Goal: Contribute content

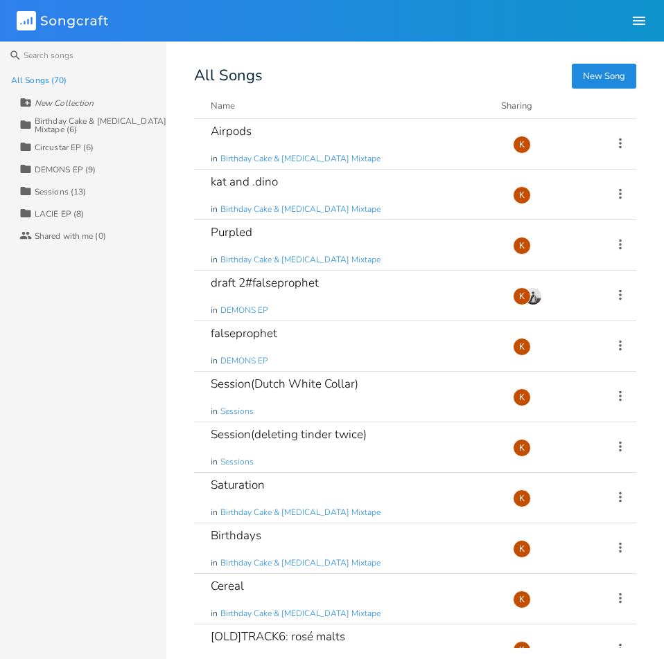
click at [64, 218] on div "LACIE EP (8)" at bounding box center [59, 214] width 49 height 8
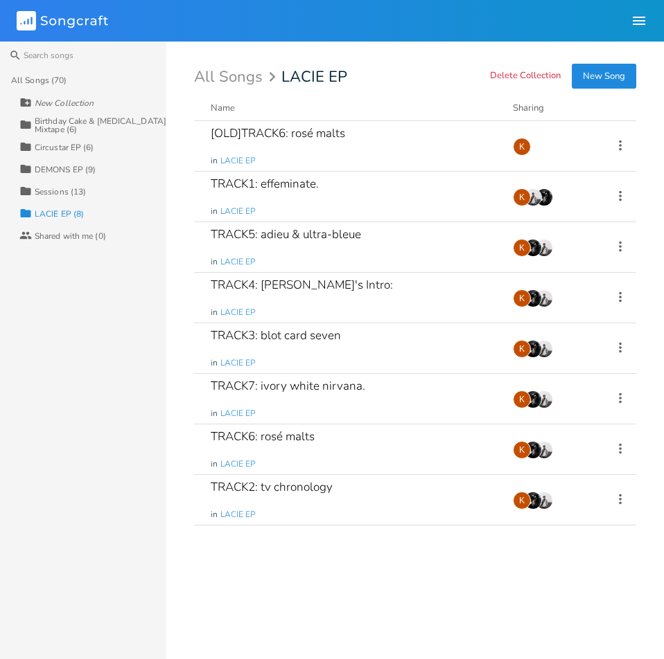
click at [61, 141] on div "Collection Circustar EP (6)" at bounding box center [92, 147] width 147 height 22
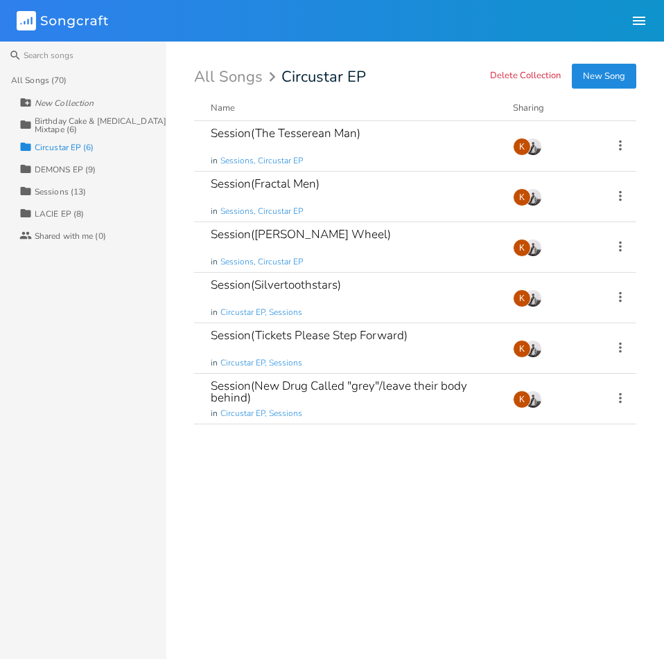
click at [80, 167] on div "DEMONS EP (9)" at bounding box center [65, 170] width 61 height 8
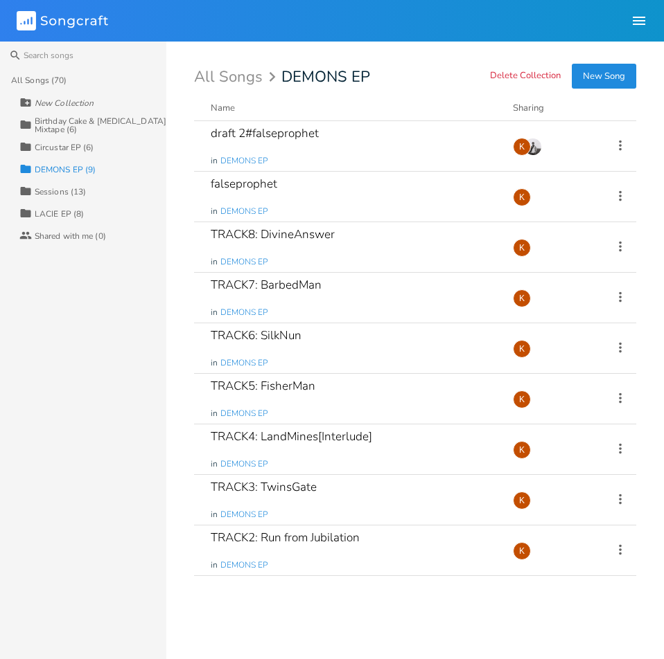
click at [71, 125] on div "Birthday Cake & [MEDICAL_DATA] Mixtape (6)" at bounding box center [101, 125] width 132 height 17
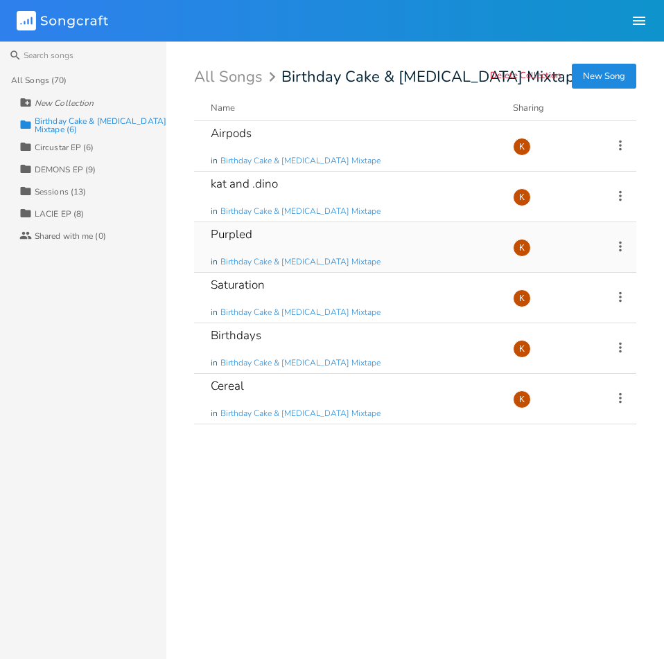
click at [310, 234] on div "Purpled in Birthday Cake & [MEDICAL_DATA] Mixtape" at bounding box center [353, 247] width 285 height 50
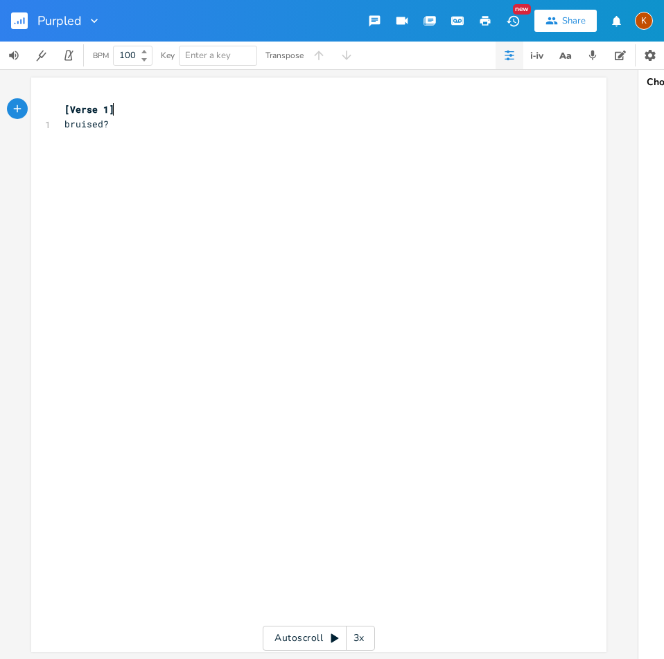
click at [121, 122] on pre "bruised?" at bounding box center [312, 124] width 500 height 15
type textarea "bri foe"
type textarea "rced me to fuck"
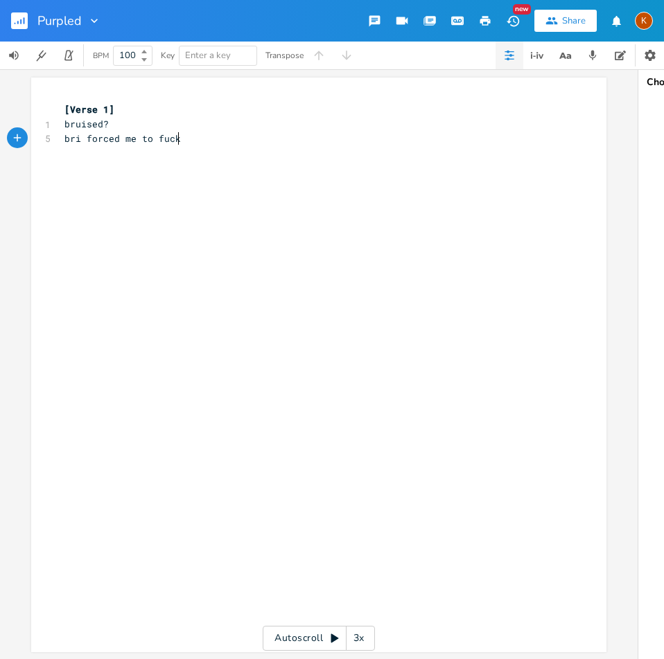
click at [22, 25] on rect "button" at bounding box center [19, 20] width 17 height 17
